Goal: Check status: Check status

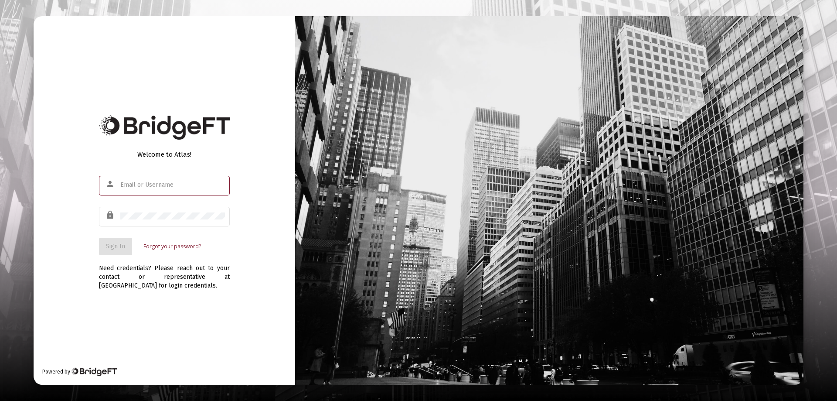
click at [141, 187] on input "text" at bounding box center [172, 184] width 105 height 7
type input "[PERSON_NAME][EMAIL_ADDRESS][DOMAIN_NAME]"
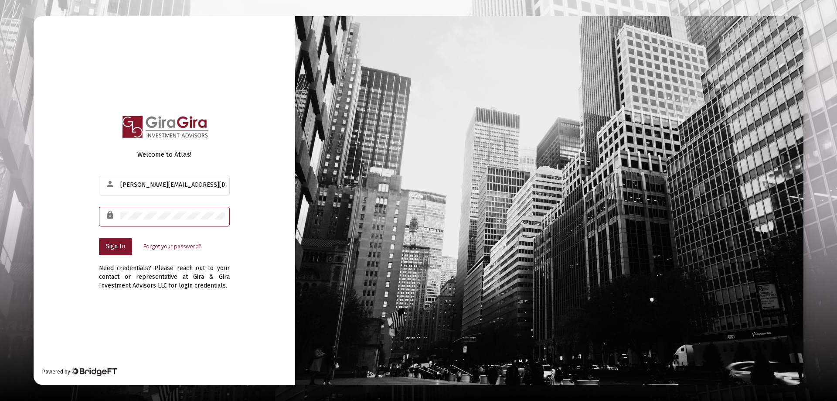
click at [167, 210] on div at bounding box center [172, 215] width 105 height 21
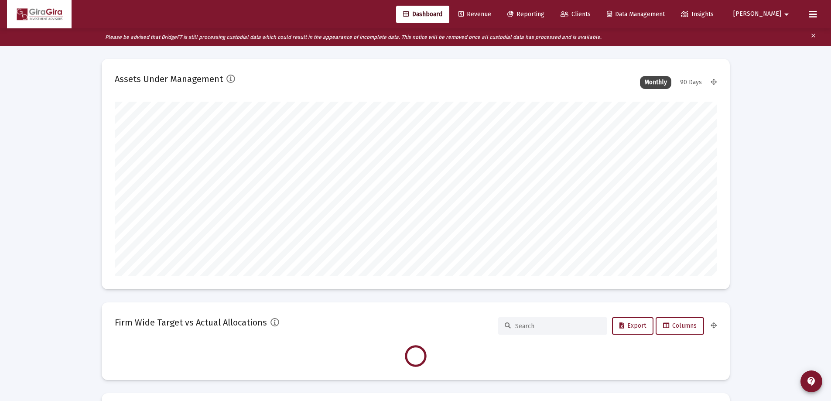
scroll to position [174, 324]
type input "[DATE]"
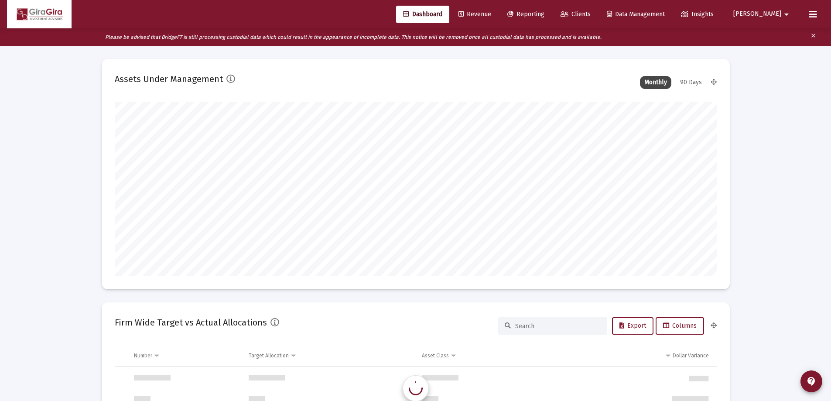
scroll to position [837, 0]
click at [544, 13] on span "Reporting" at bounding box center [525, 13] width 37 height 7
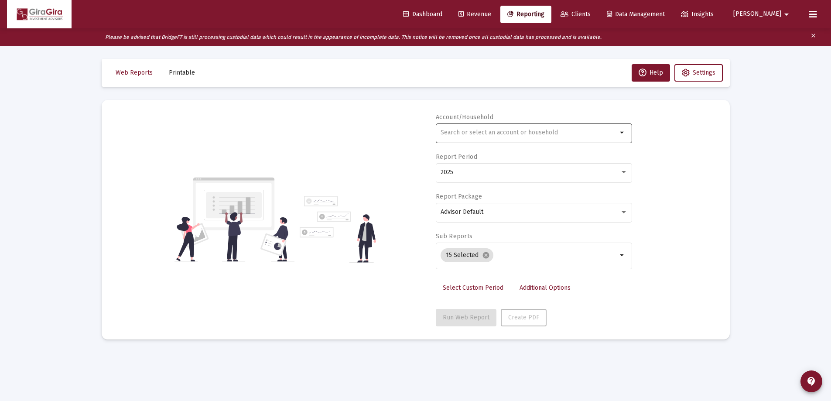
click at [462, 134] on input "text" at bounding box center [528, 132] width 177 height 7
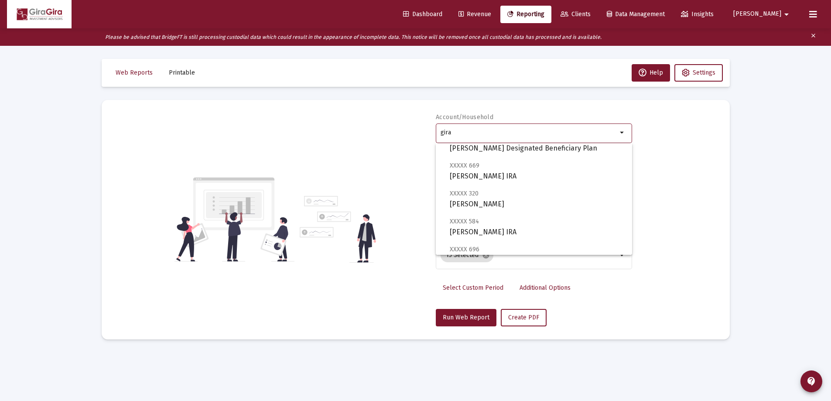
scroll to position [436, 0]
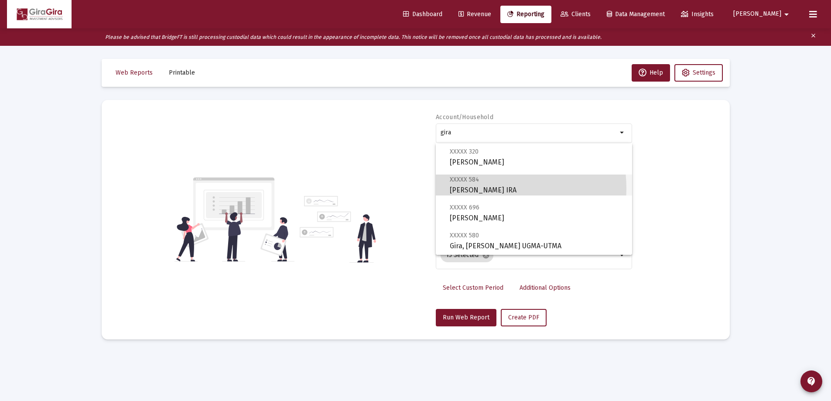
click at [482, 188] on span "XXXXX 584 [PERSON_NAME] Rollover IRA" at bounding box center [537, 184] width 175 height 21
type input "[PERSON_NAME] IRA"
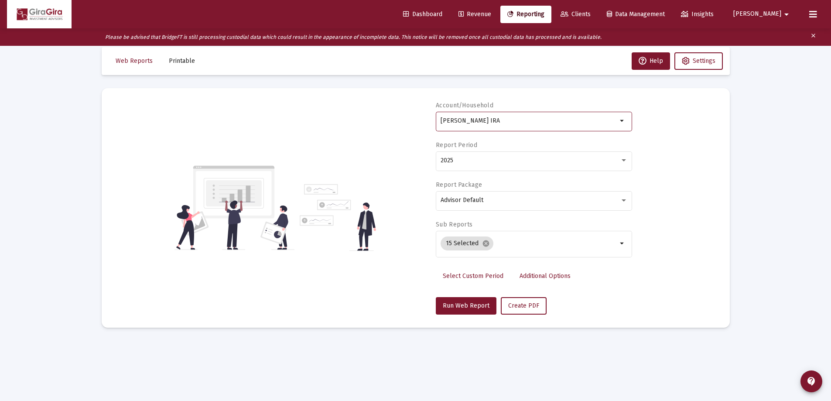
scroll to position [17, 0]
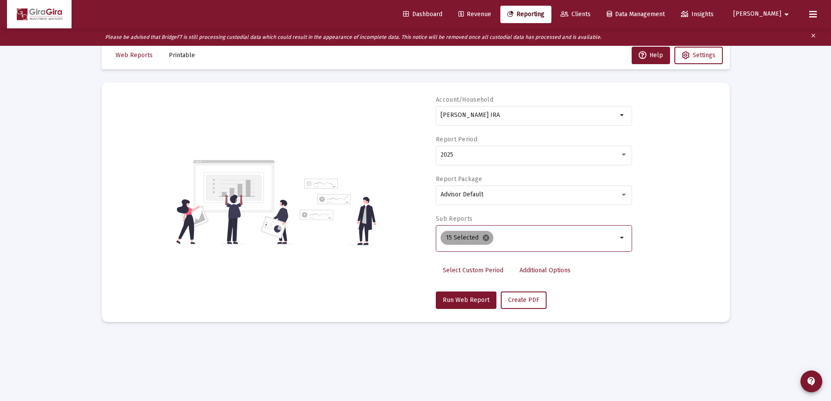
click at [486, 236] on mat-icon "cancel" at bounding box center [486, 238] width 8 height 8
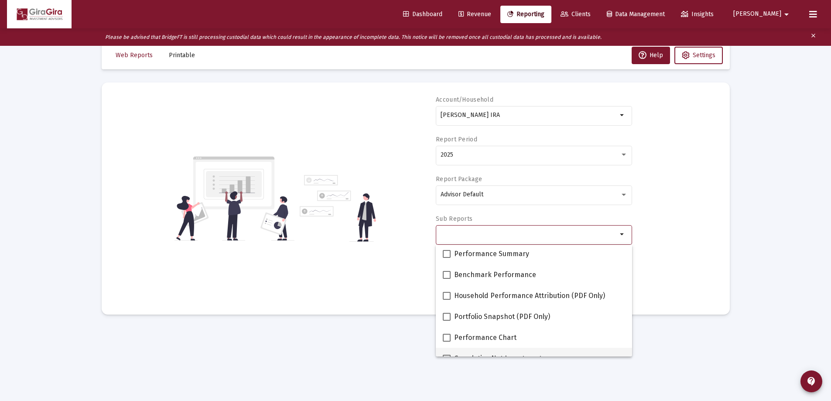
scroll to position [87, 0]
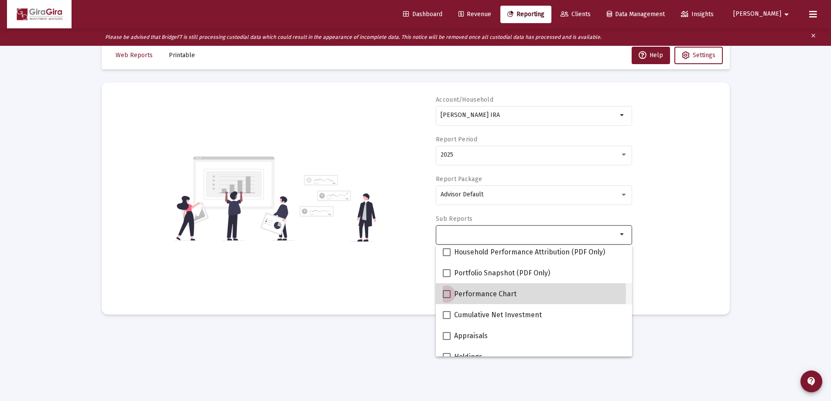
click at [448, 294] on span at bounding box center [447, 294] width 8 height 8
click at [446, 298] on input "Performance Chart" at bounding box center [446, 298] width 0 height 0
checkbox input "true"
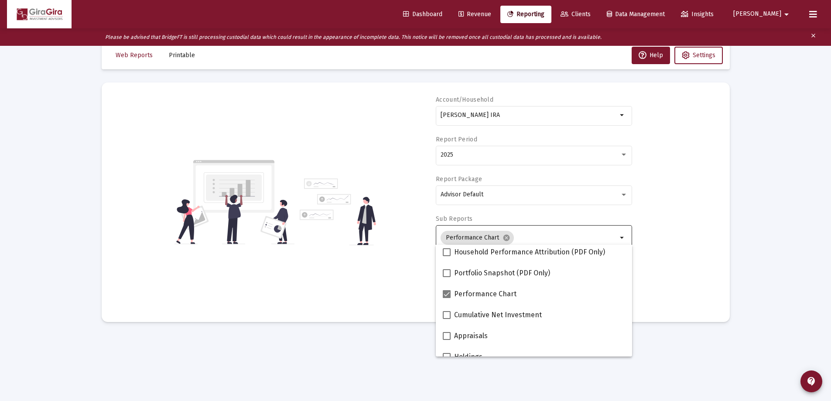
click at [657, 259] on div "Account/Household [PERSON_NAME] Rollover IRA arrow_drop_down Report Period 2025…" at bounding box center [416, 201] width 602 height 213
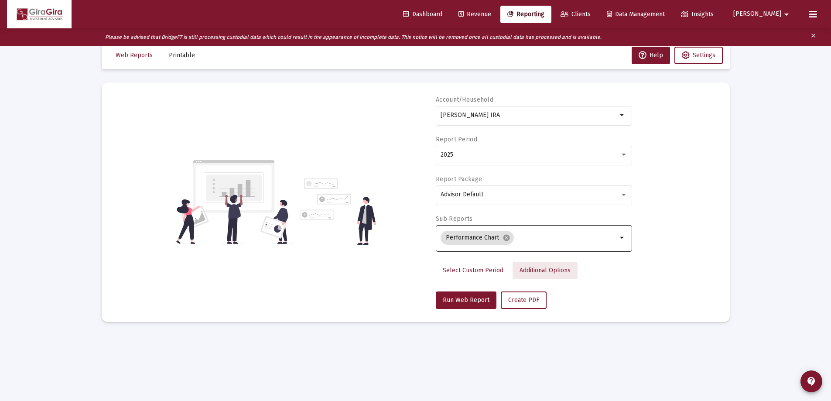
click at [525, 269] on span "Additional Options" at bounding box center [544, 269] width 51 height 7
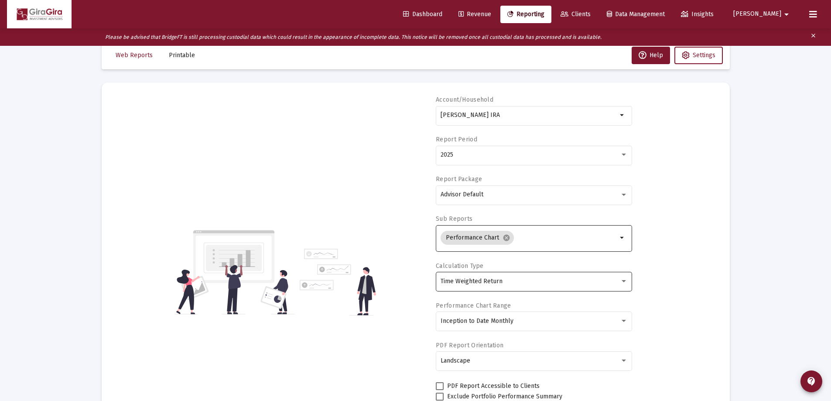
click at [504, 283] on div "Time Weighted Return" at bounding box center [529, 281] width 179 height 7
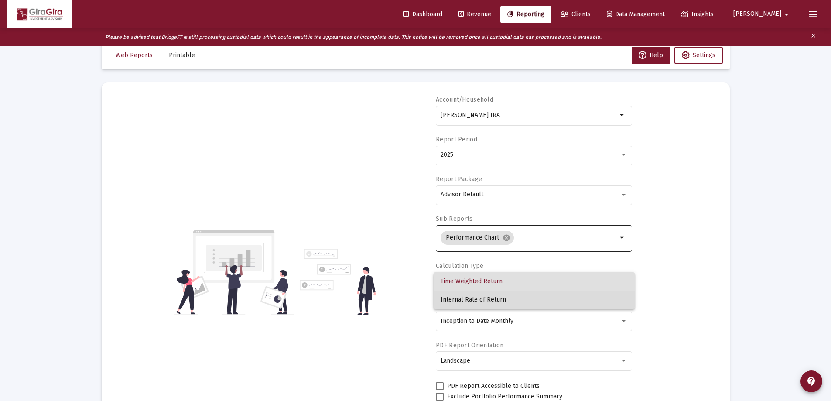
click at [498, 297] on span "Internal Rate of Return" at bounding box center [533, 299] width 187 height 18
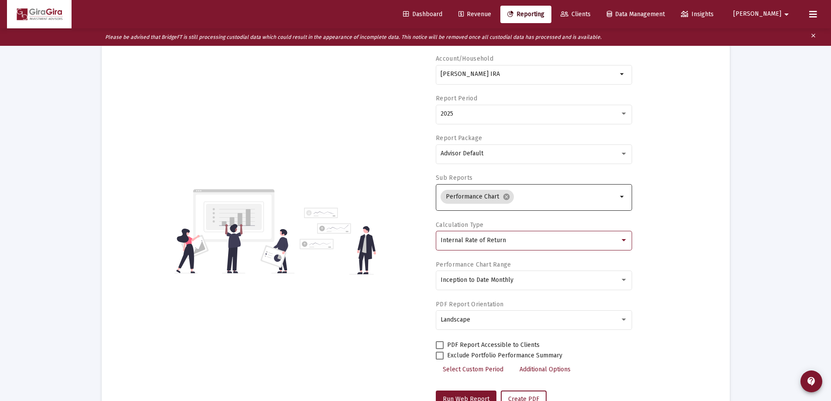
scroll to position [92, 0]
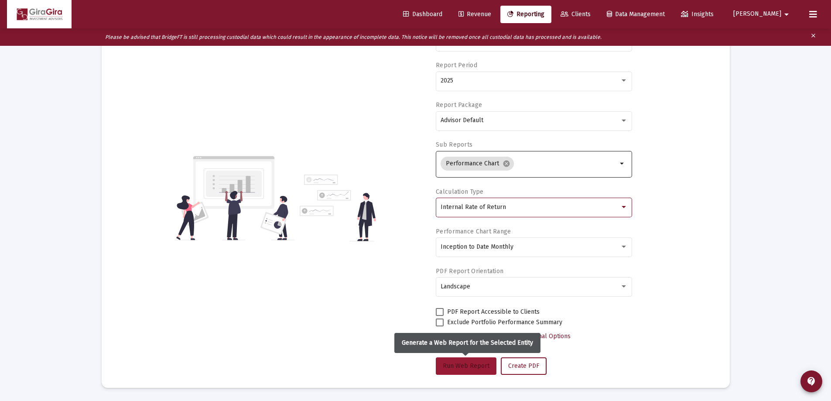
click at [463, 365] on span "Run Web Report" at bounding box center [466, 365] width 47 height 7
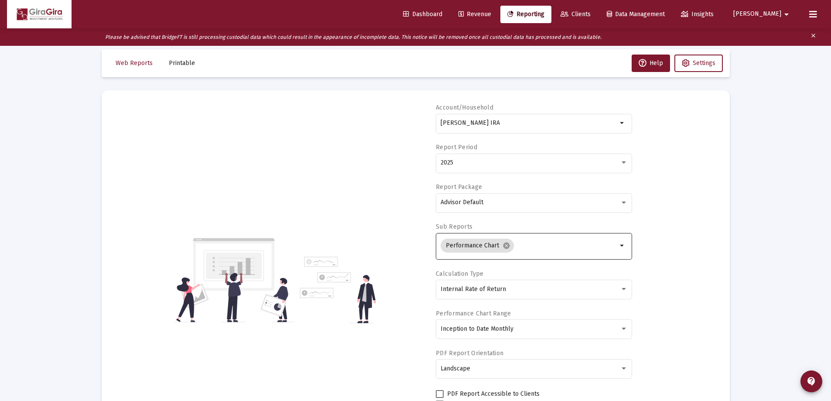
select select "View all"
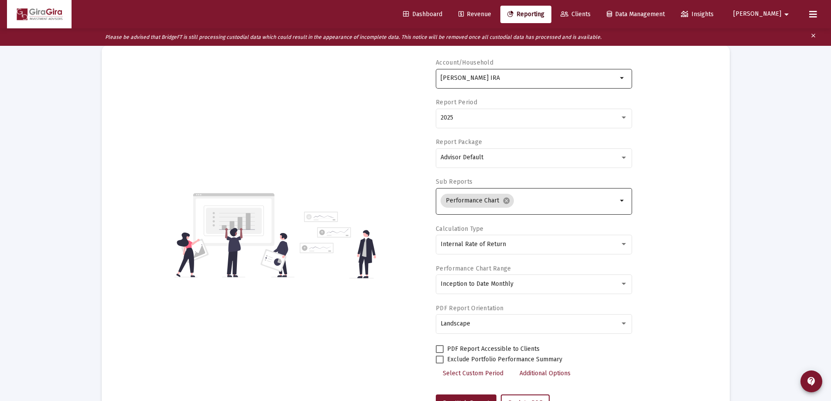
scroll to position [4, 0]
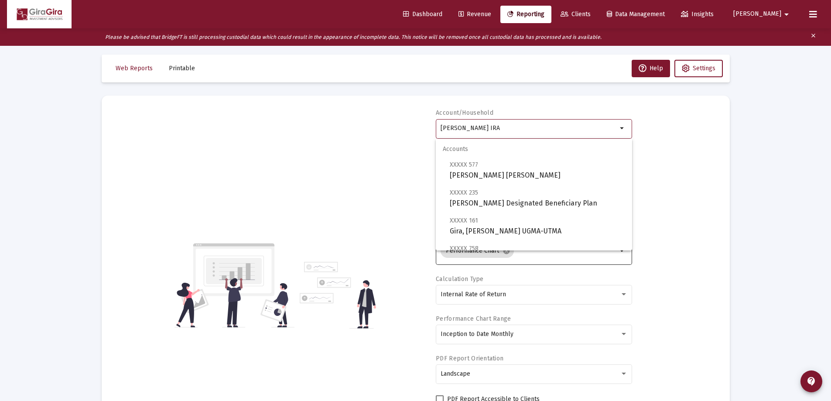
drag, startPoint x: 441, startPoint y: 127, endPoint x: 721, endPoint y: 141, distance: 280.7
click at [721, 141] on mat-card "Account/Household [PERSON_NAME] Rollover IRA arrow_drop_down Report Period 2025…" at bounding box center [416, 284] width 628 height 379
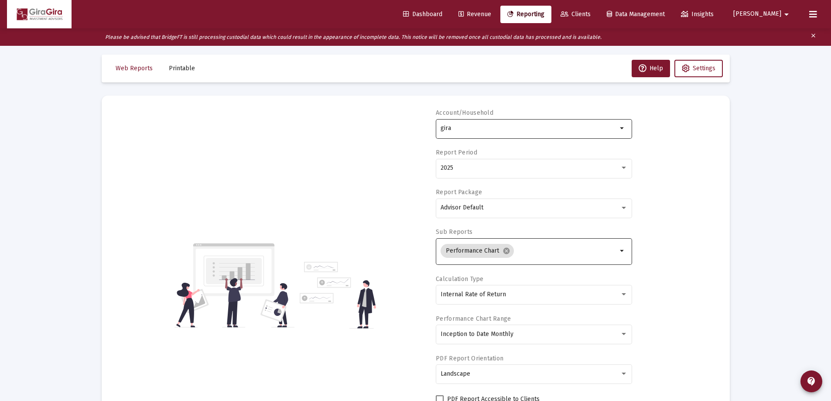
drag, startPoint x: 440, startPoint y: 127, endPoint x: 492, endPoint y: 127, distance: 52.3
click at [492, 127] on input "gira" at bounding box center [528, 128] width 177 height 7
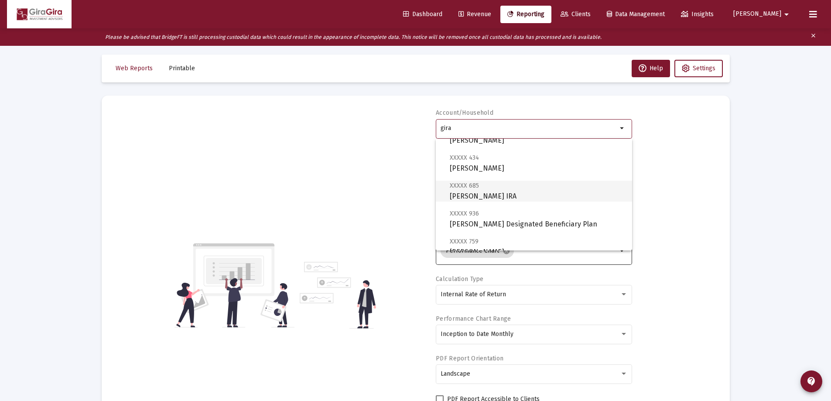
scroll to position [218, 0]
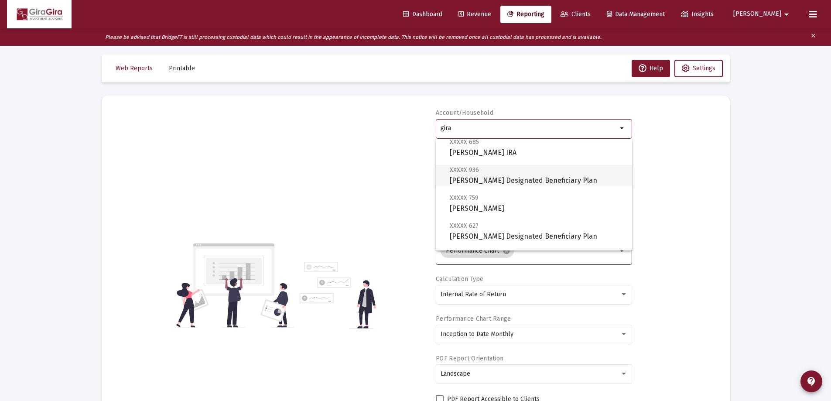
drag, startPoint x: 489, startPoint y: 178, endPoint x: 496, endPoint y: 181, distance: 7.5
click at [489, 177] on span "XXXXX 936 [PERSON_NAME] Designated Beneficiary Plan" at bounding box center [537, 174] width 175 height 21
type input "[PERSON_NAME] Designated Beneficiary Plan"
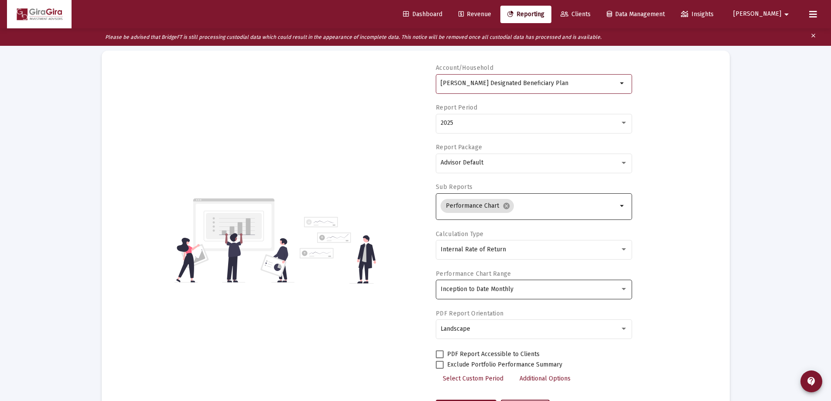
scroll to position [92, 0]
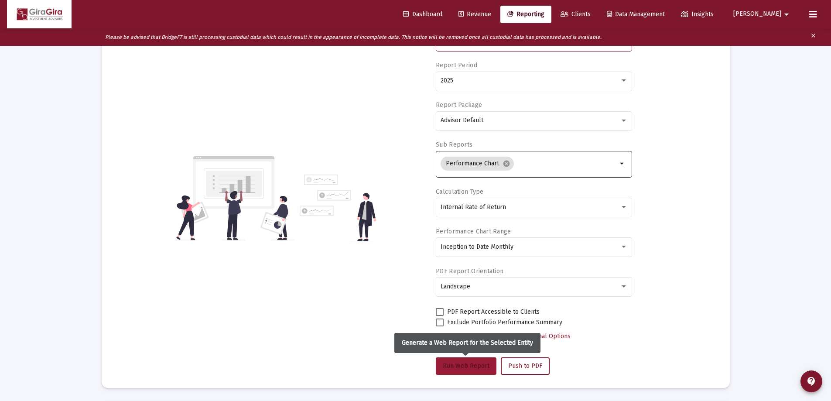
click at [467, 362] on span "Run Web Report" at bounding box center [466, 365] width 47 height 7
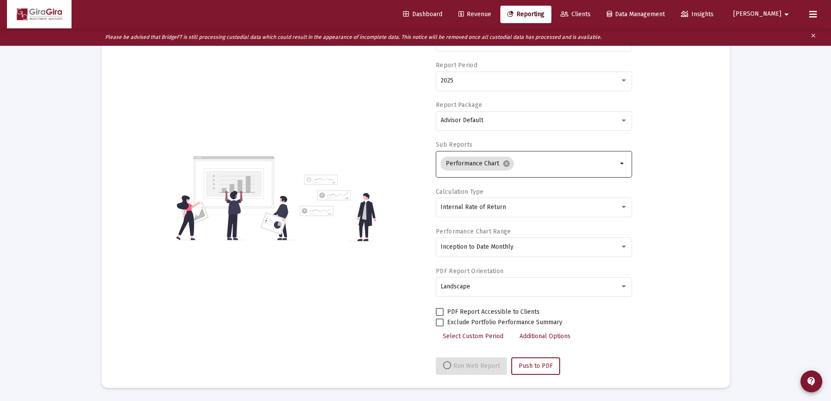
select select "View all"
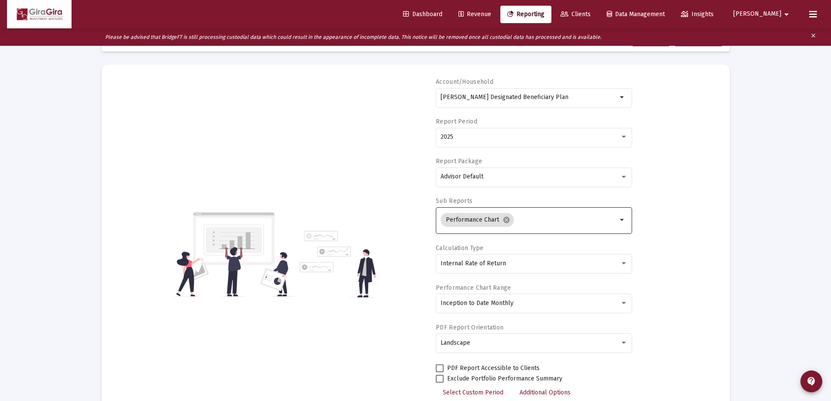
scroll to position [0, 0]
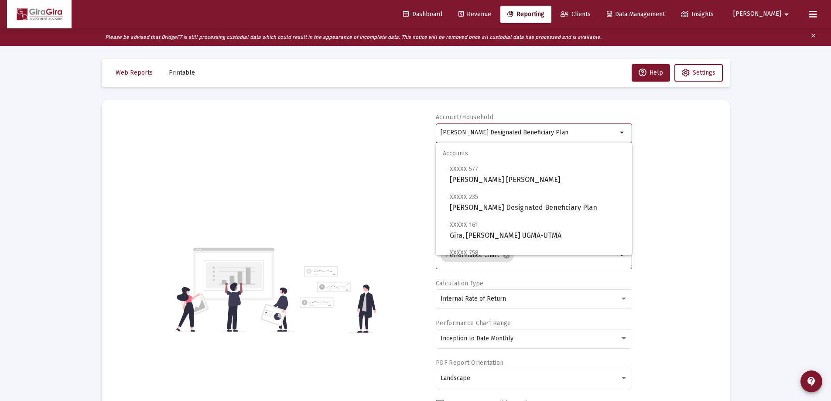
drag, startPoint x: 440, startPoint y: 131, endPoint x: 770, endPoint y: 145, distance: 329.5
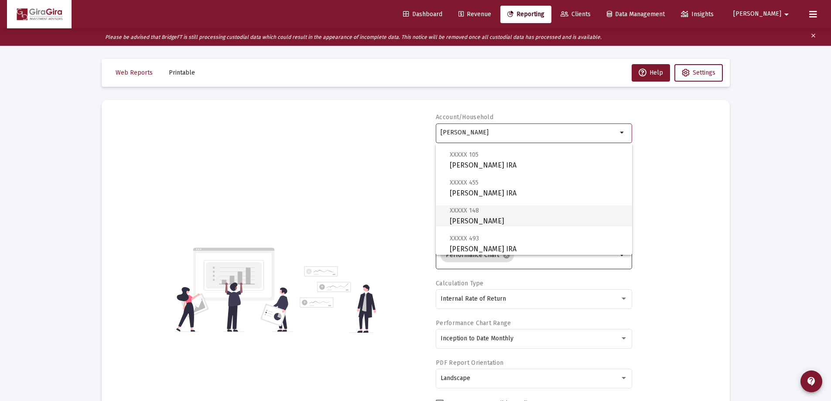
scroll to position [305, 0]
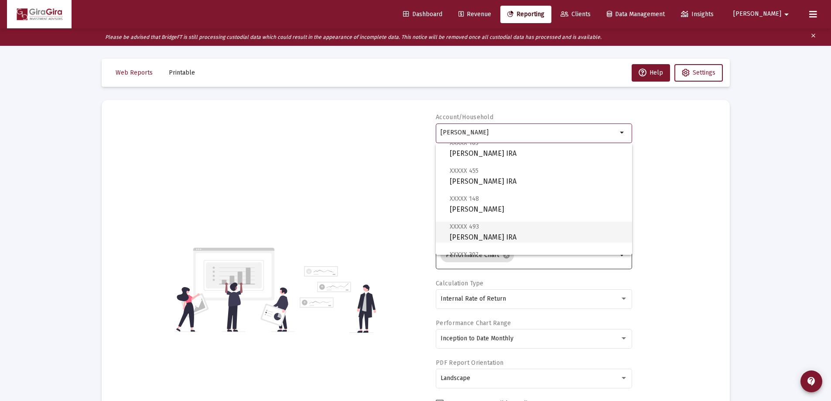
click at [471, 229] on span "XXXXX 493" at bounding box center [464, 226] width 29 height 7
type input "[PERSON_NAME] IRA"
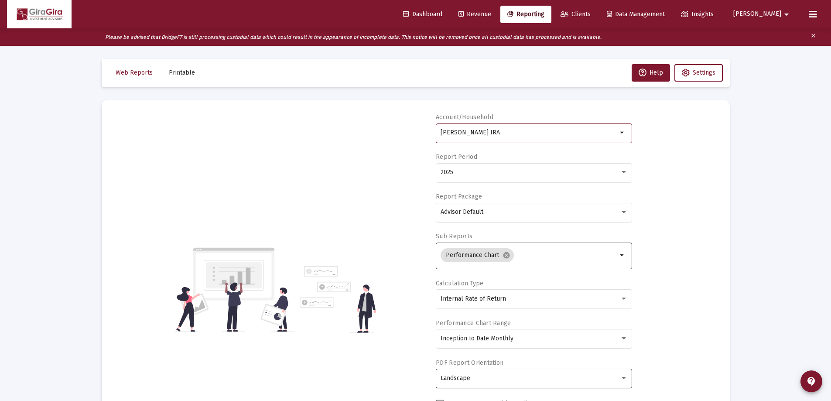
scroll to position [131, 0]
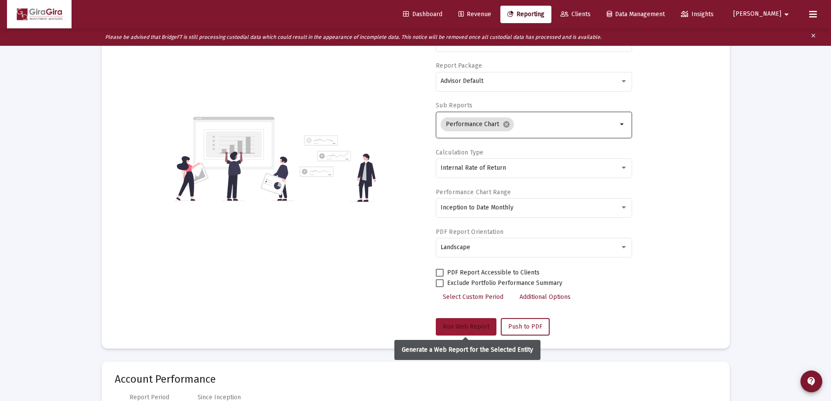
click at [476, 326] on span "Run Web Report" at bounding box center [466, 326] width 47 height 7
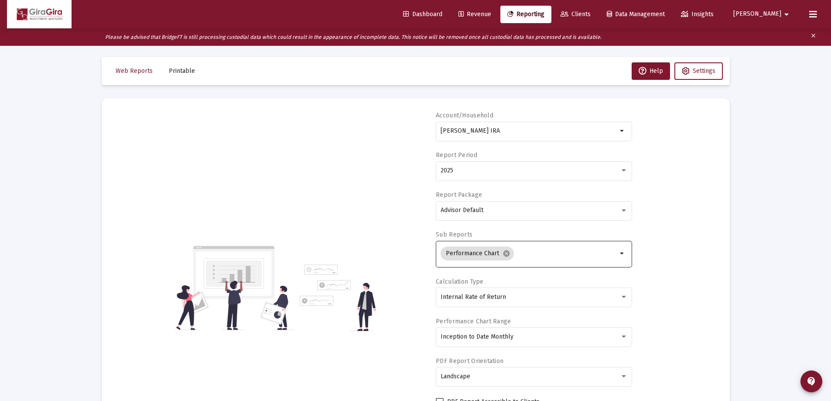
scroll to position [0, 0]
select select "View all"
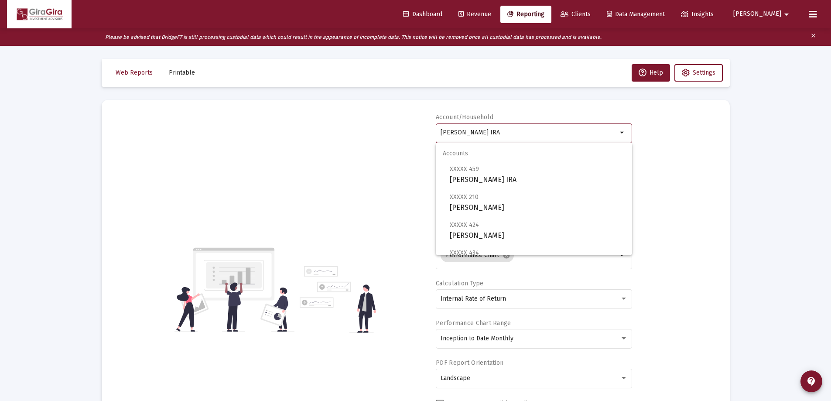
drag, startPoint x: 440, startPoint y: 130, endPoint x: 858, endPoint y: 193, distance: 422.0
click at [831, 193] on html "Dashboard Revenue Reporting Clients Data Management Insights [PERSON_NAME] Plea…" at bounding box center [415, 200] width 831 height 401
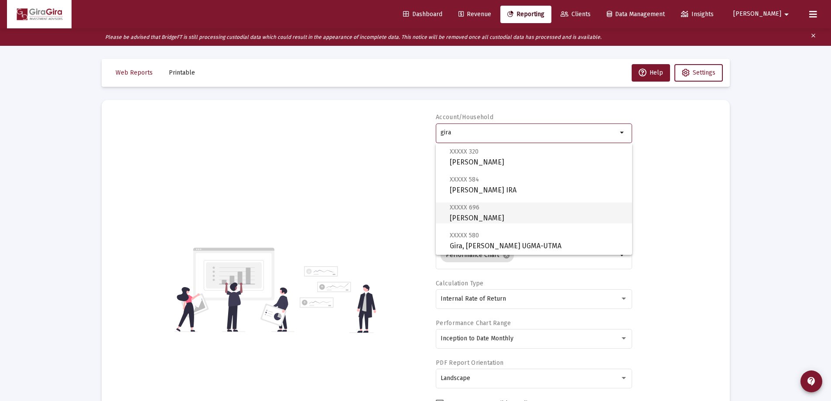
click at [474, 216] on span "XXXXX 696 [PERSON_NAME]-UTMA" at bounding box center [537, 212] width 175 height 21
type input "[PERSON_NAME]"
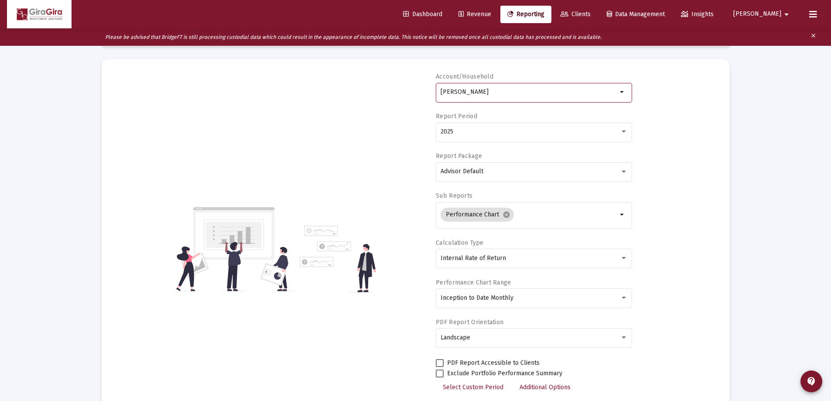
scroll to position [87, 0]
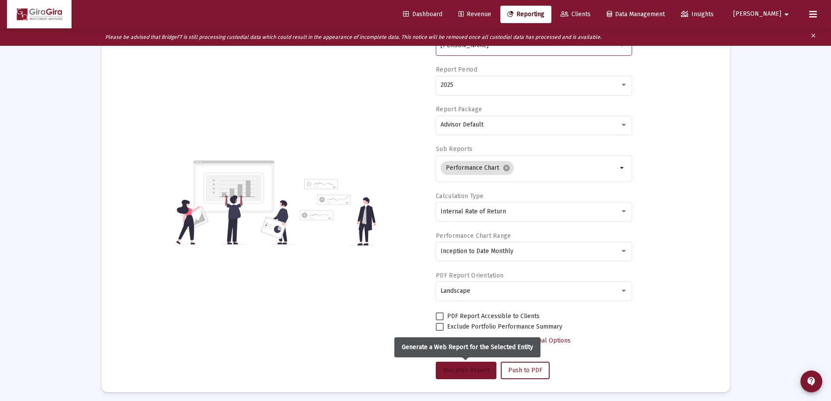
drag, startPoint x: 461, startPoint y: 370, endPoint x: 474, endPoint y: 359, distance: 16.7
click at [462, 370] on span "Run Web Report" at bounding box center [466, 369] width 47 height 7
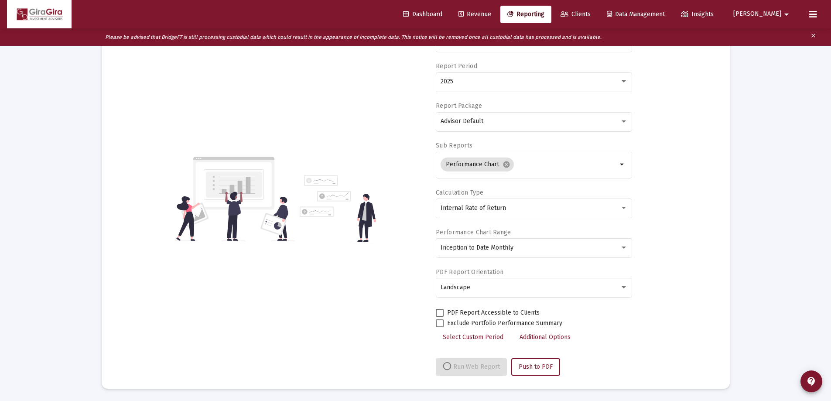
scroll to position [92, 0]
select select "View all"
